Goal: Find specific page/section: Find specific page/section

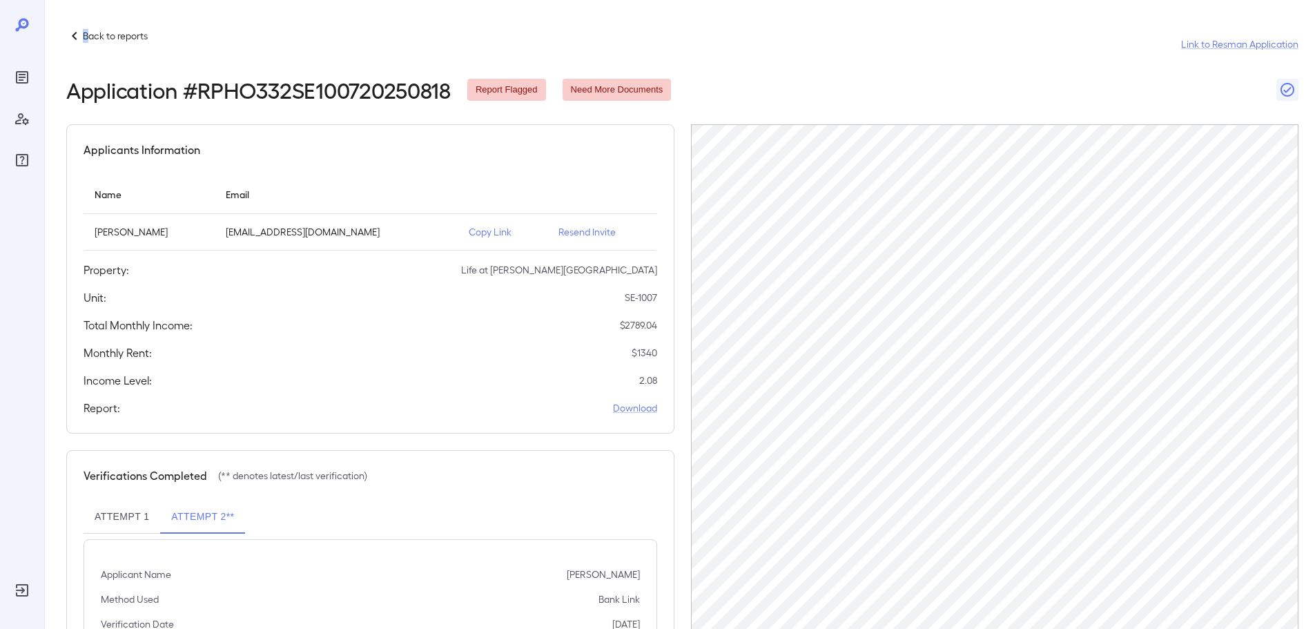
click at [88, 42] on p "Back to reports" at bounding box center [115, 36] width 65 height 14
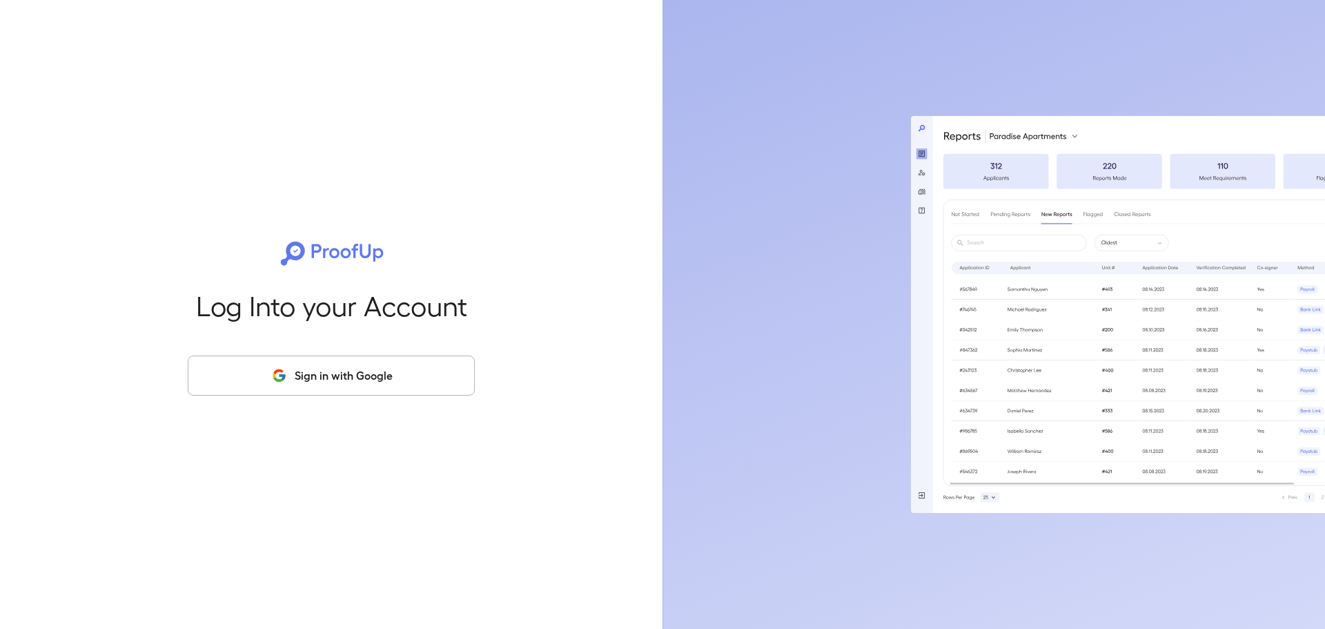
click at [335, 369] on button "Sign in with Google" at bounding box center [331, 376] width 287 height 40
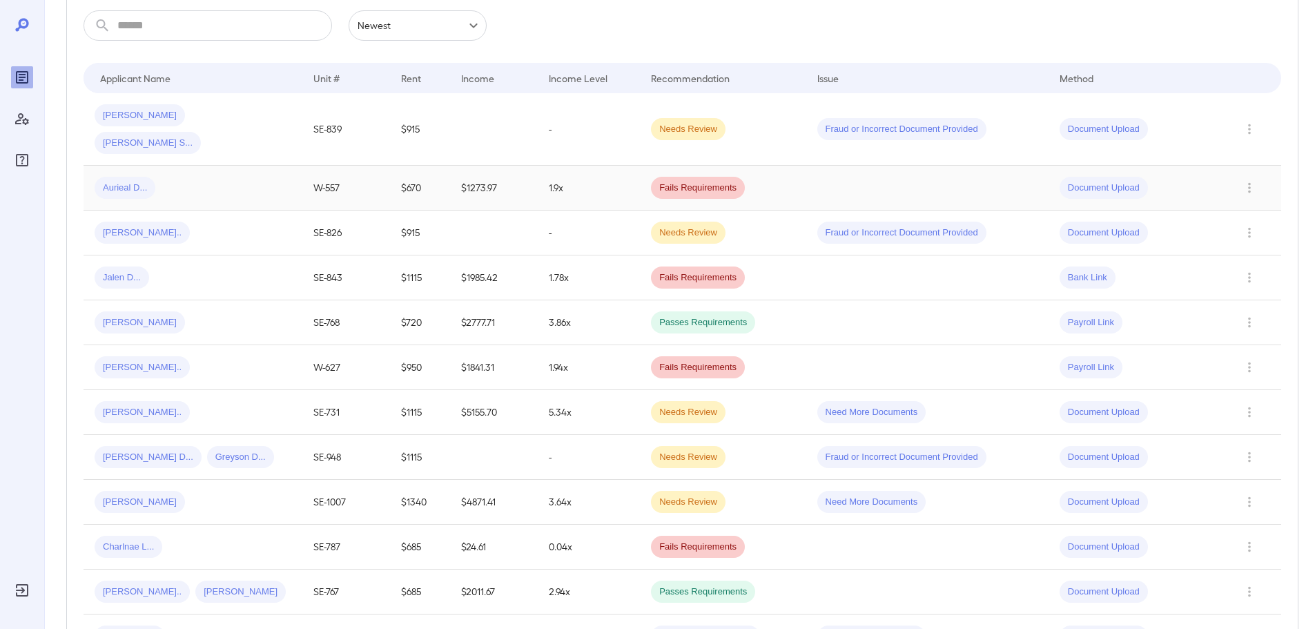
scroll to position [345, 0]
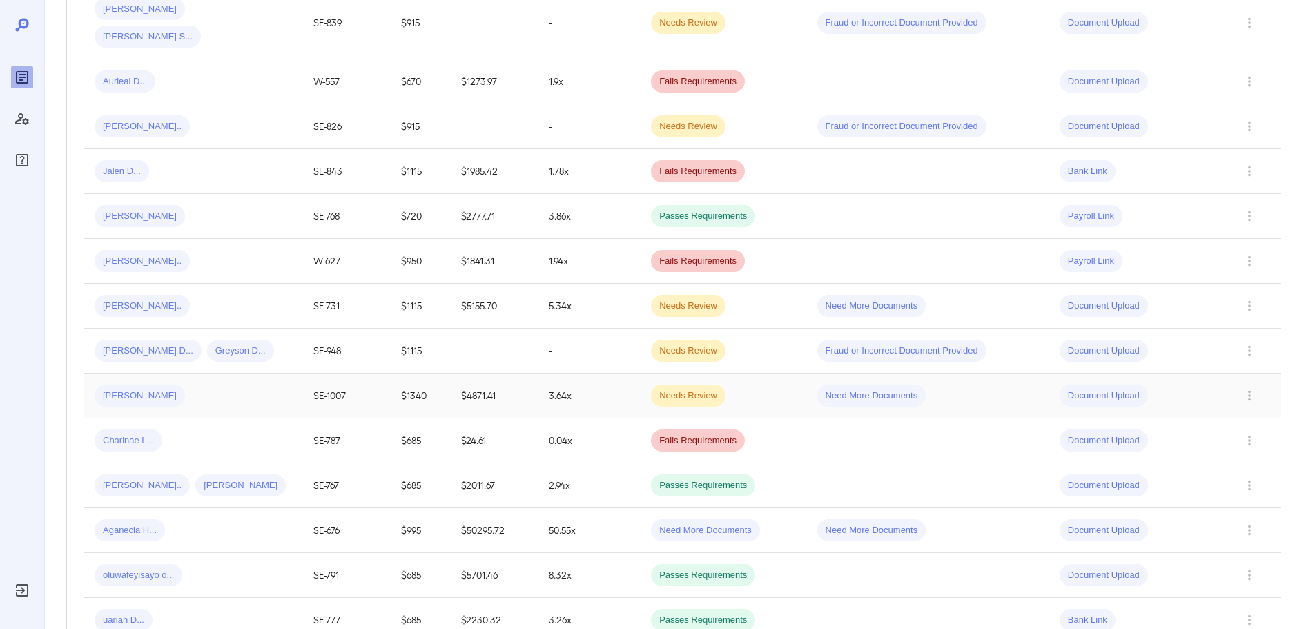
click at [251, 384] on div "elizabeth F..." at bounding box center [193, 395] width 197 height 22
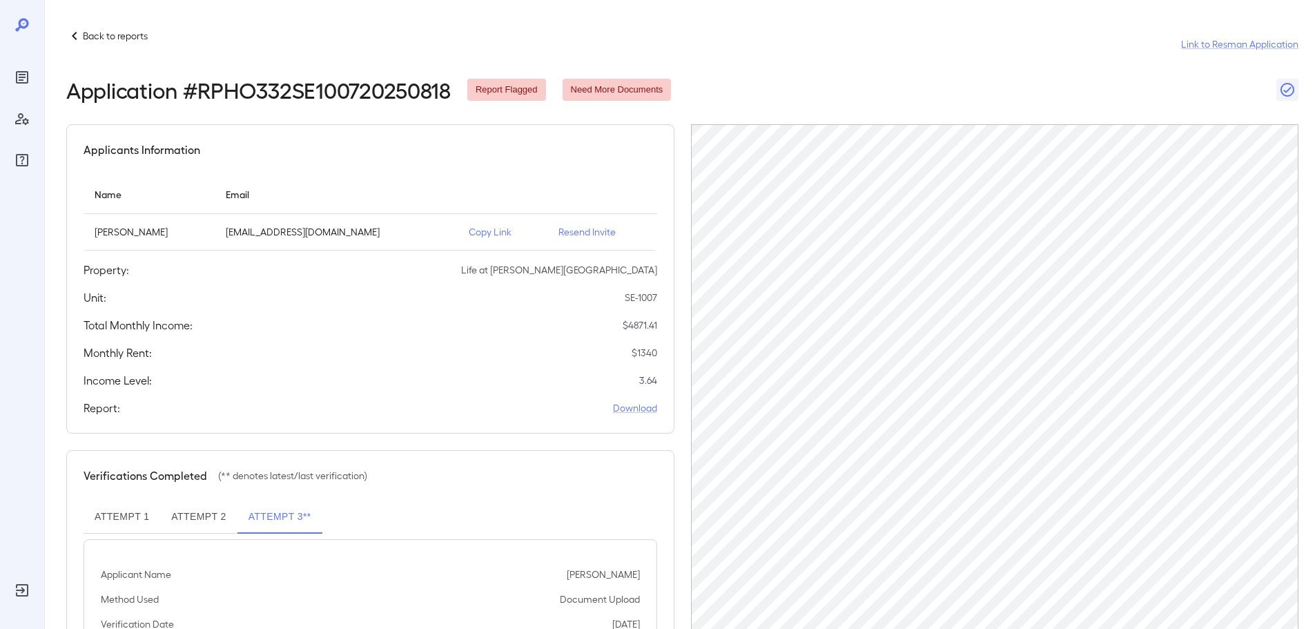
click at [107, 47] on div "Back to reports Link to Resman Application" at bounding box center [682, 44] width 1232 height 33
click at [110, 37] on p "Back to reports" at bounding box center [115, 36] width 65 height 14
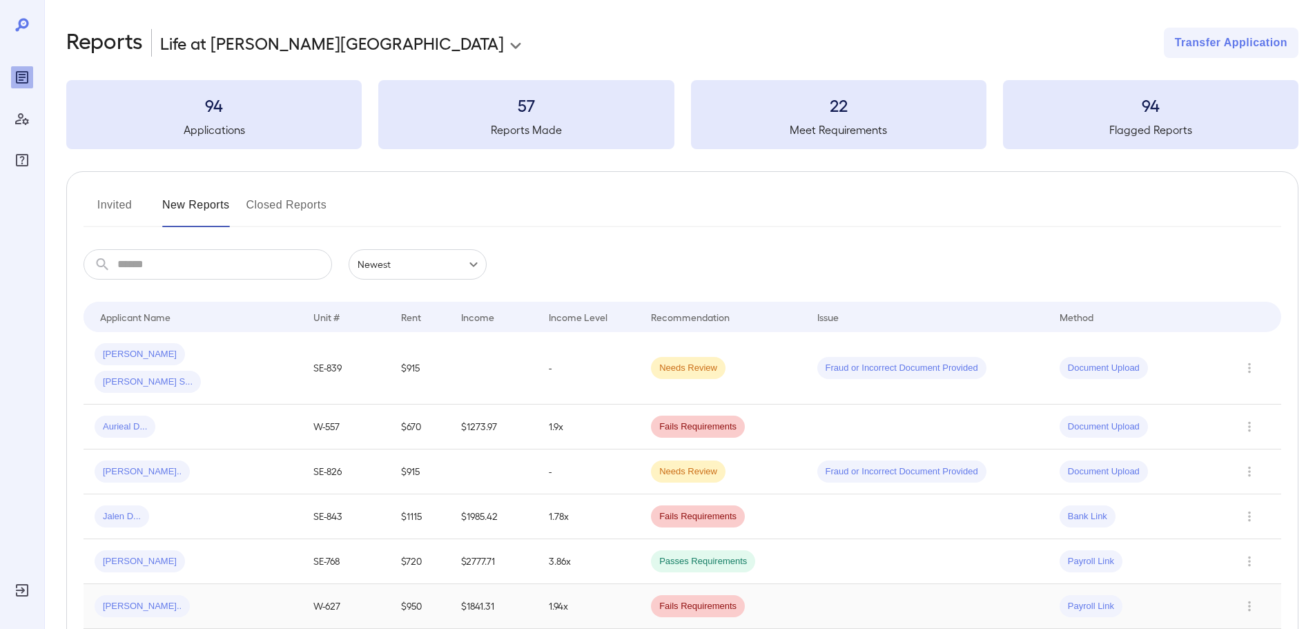
scroll to position [207, 0]
